Goal: Information Seeking & Learning: Learn about a topic

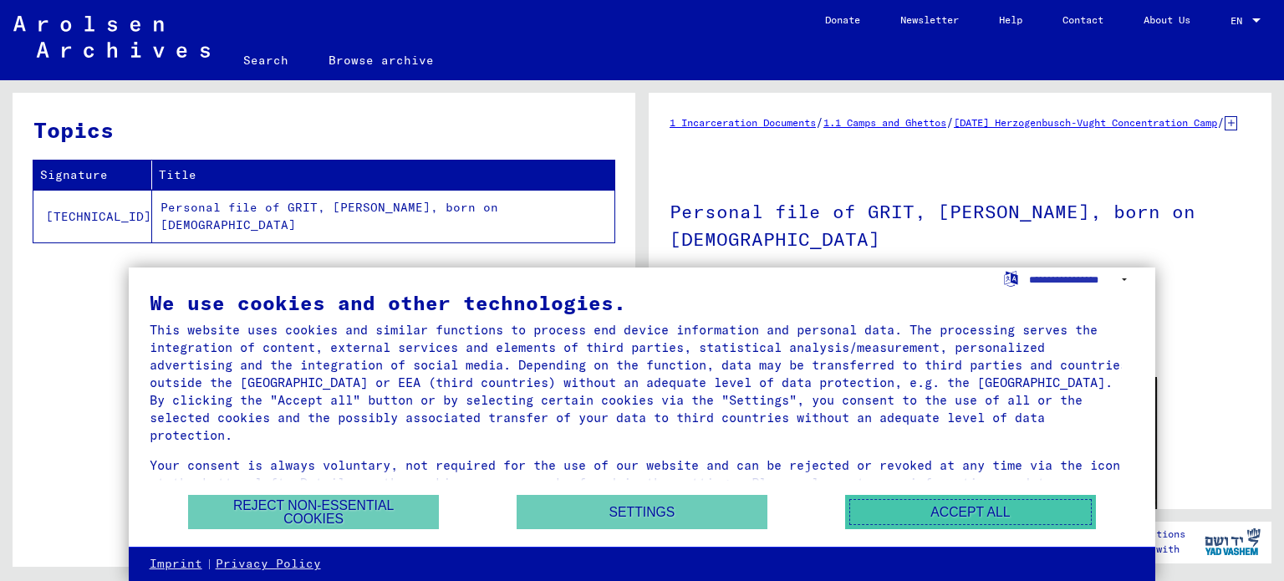
click at [913, 516] on button "Accept all" at bounding box center [970, 512] width 251 height 34
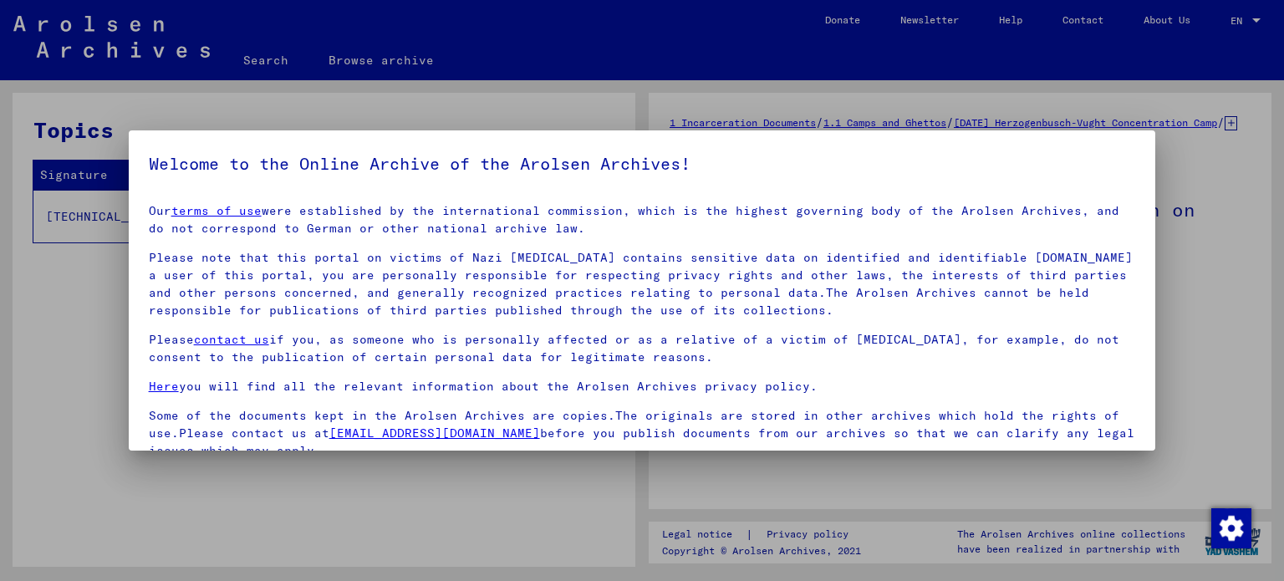
click at [1210, 294] on div at bounding box center [642, 290] width 1284 height 581
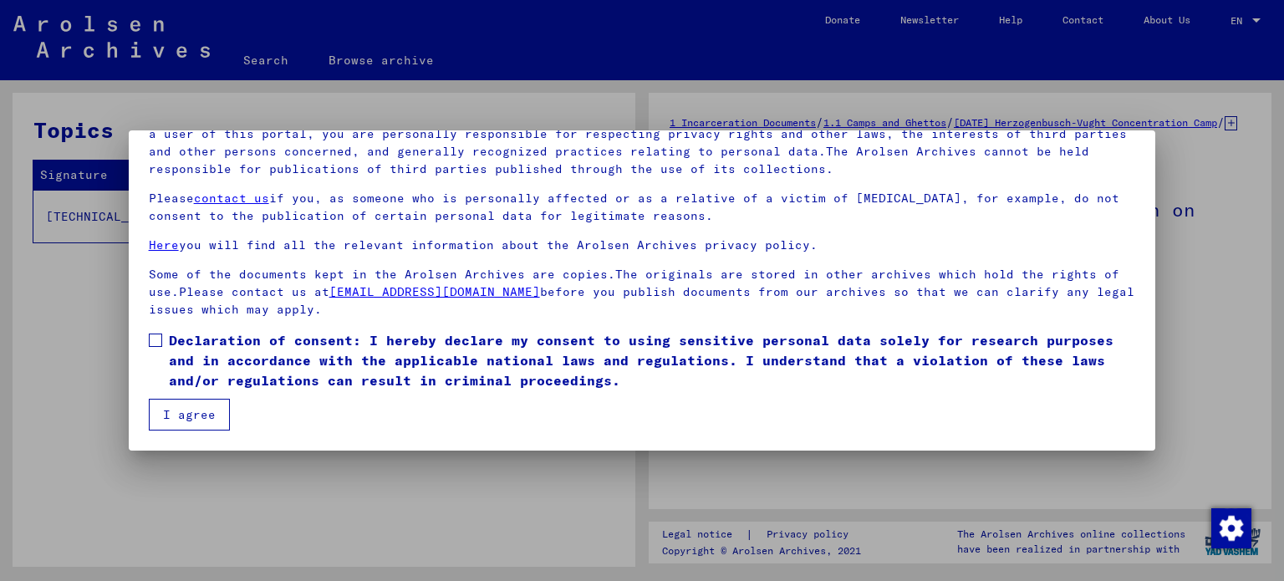
click at [177, 414] on button "I agree" at bounding box center [189, 415] width 81 height 32
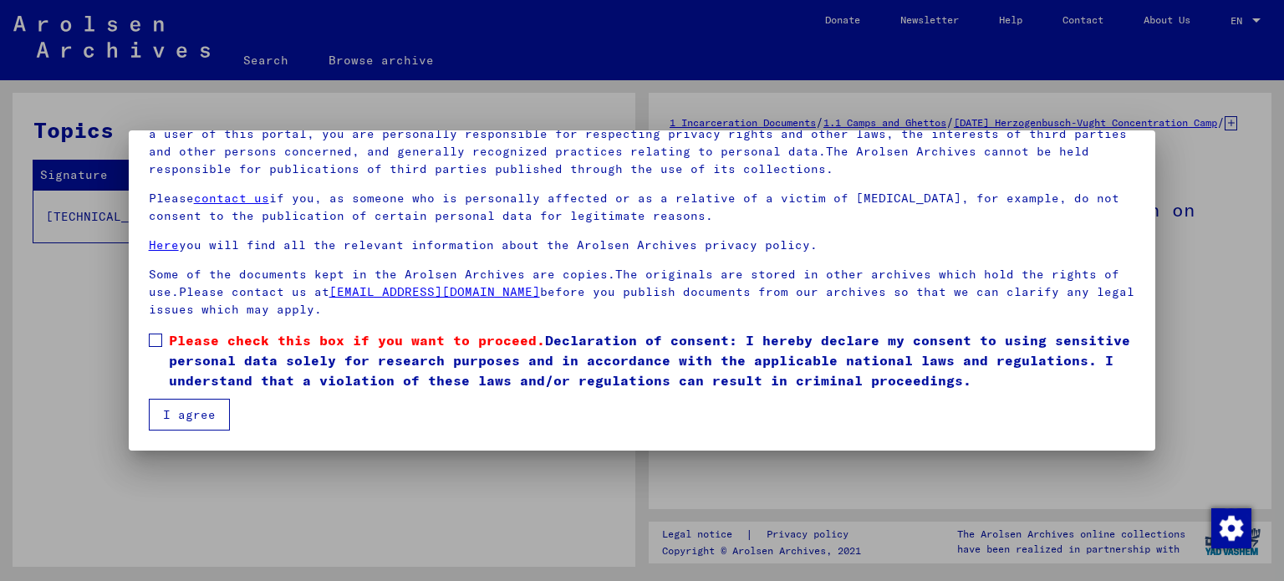
click at [157, 337] on span at bounding box center [155, 339] width 13 height 13
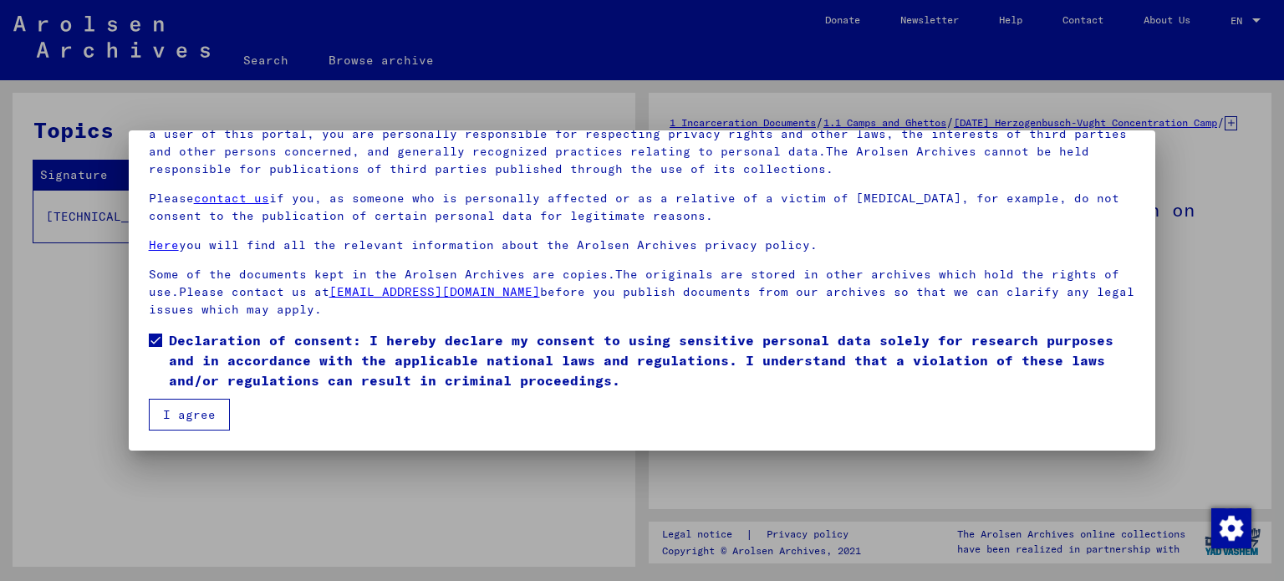
click at [170, 416] on button "I agree" at bounding box center [189, 415] width 81 height 32
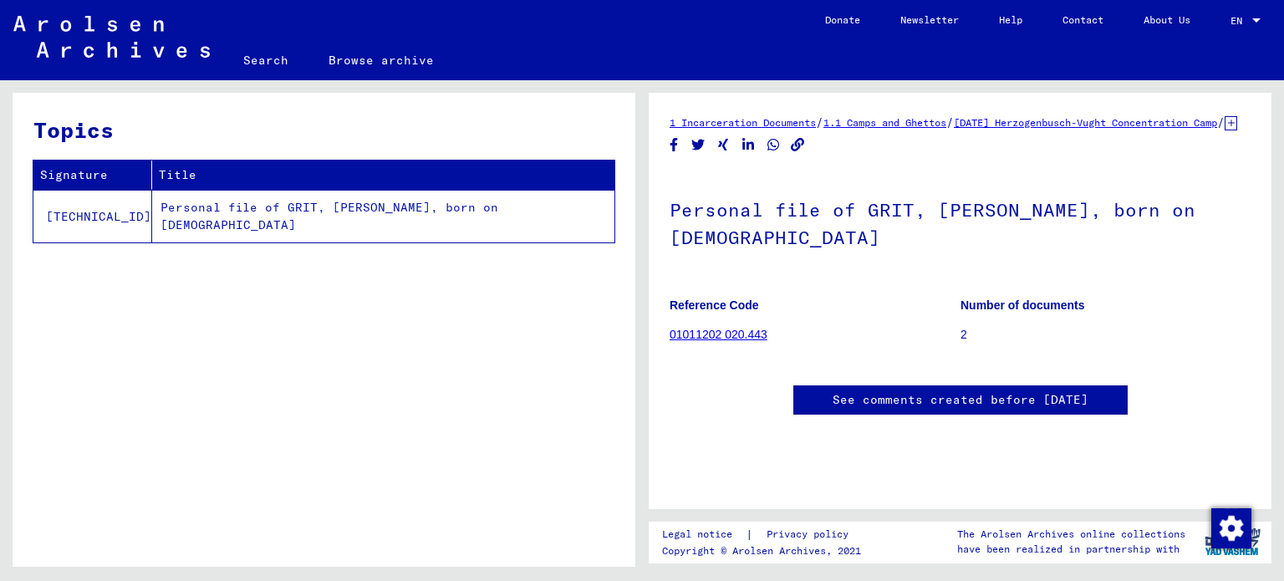
scroll to position [0, 0]
click at [259, 211] on td "Personal file of GRIT, [PERSON_NAME], born on [DEMOGRAPHIC_DATA]" at bounding box center [383, 216] width 462 height 53
click at [953, 129] on link "[DATE] Herzogenbusch-Vught Concentration Camp" at bounding box center [1084, 122] width 263 height 13
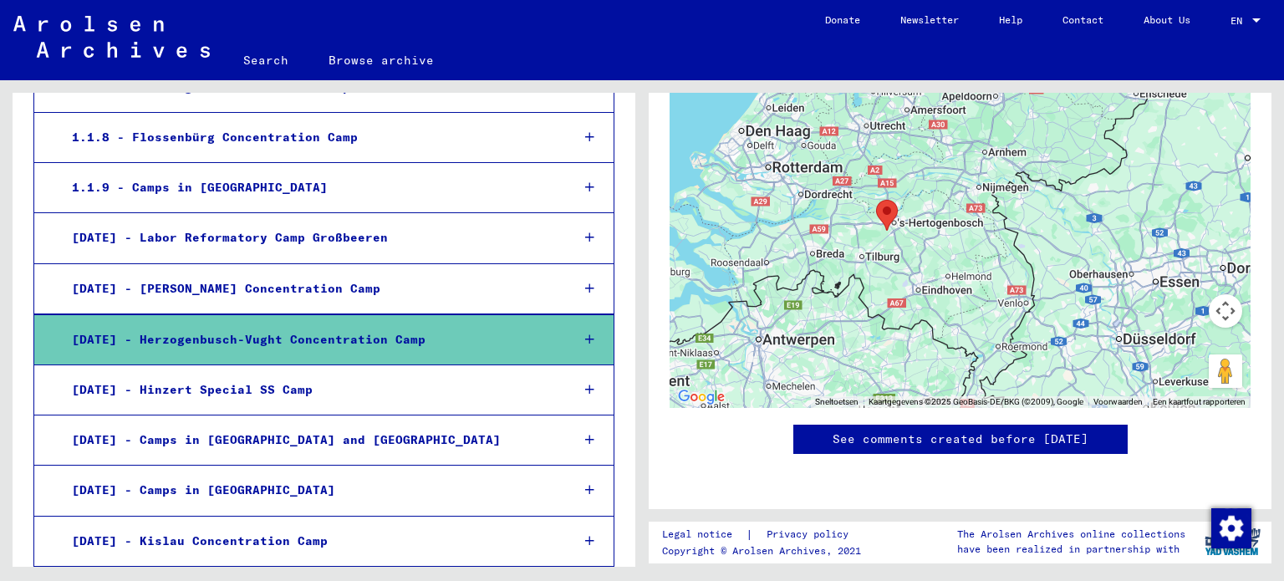
scroll to position [1220, 0]
